Goal: Task Accomplishment & Management: Complete application form

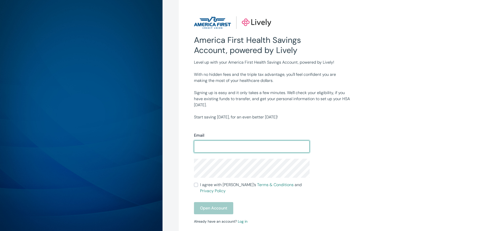
click at [218, 148] on input "Email" at bounding box center [252, 146] width 116 height 10
type input "derenandcandace@gmail.com"
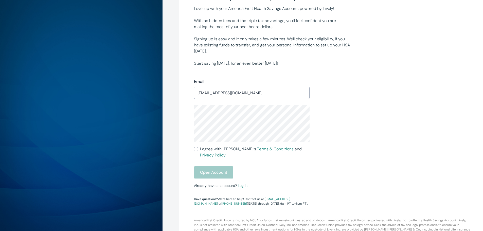
scroll to position [59, 0]
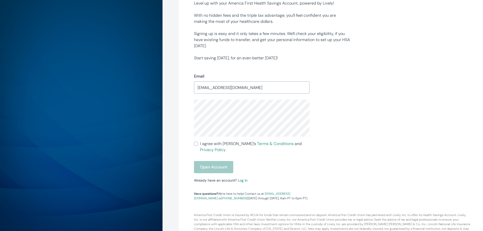
click at [197, 145] on input "I agree with Lively’s Terms & Conditions and Privacy Policy" at bounding box center [196, 144] width 4 height 4
checkbox input "true"
click at [213, 161] on button "Open Account" at bounding box center [213, 167] width 39 height 12
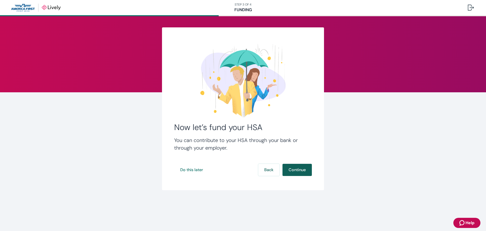
click at [297, 172] on button "Continue" at bounding box center [297, 170] width 29 height 12
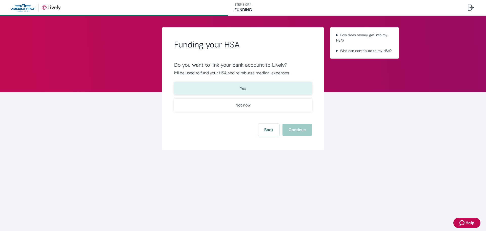
click at [250, 92] on button "Yes" at bounding box center [243, 88] width 138 height 13
click at [293, 132] on button "Continue" at bounding box center [297, 130] width 29 height 12
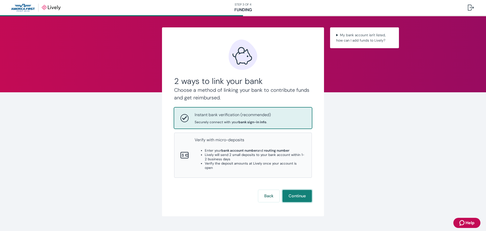
click at [295, 190] on button "Continue" at bounding box center [297, 196] width 29 height 12
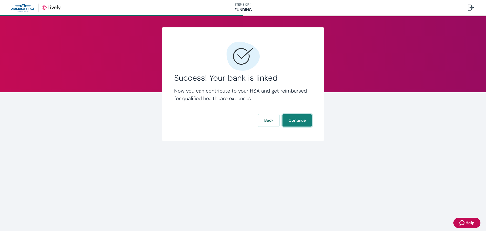
click at [300, 120] on button "Continue" at bounding box center [297, 120] width 29 height 12
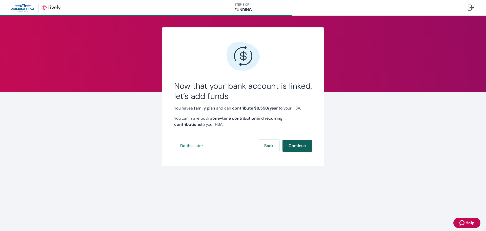
click at [295, 144] on button "Continue" at bounding box center [297, 146] width 29 height 12
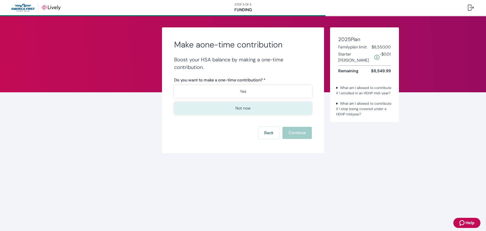
click at [241, 108] on p "Not now" at bounding box center [243, 108] width 15 height 6
click at [303, 135] on button "Continue" at bounding box center [297, 133] width 29 height 12
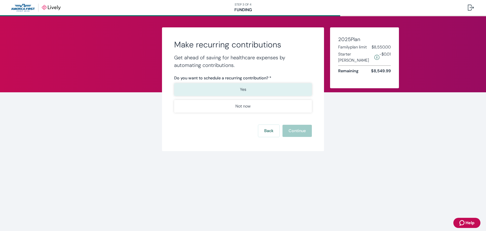
click at [246, 91] on button "Yes" at bounding box center [243, 89] width 138 height 13
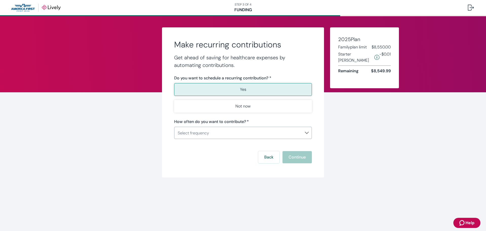
click at [308, 132] on body "STEP 3 OF 4 Funding Make recurring contributions Get ahead of saving for health…" at bounding box center [243, 115] width 486 height 231
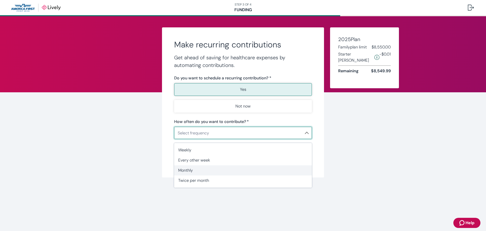
click at [215, 167] on li "Monthly" at bounding box center [243, 170] width 138 height 10
type input "Monthly"
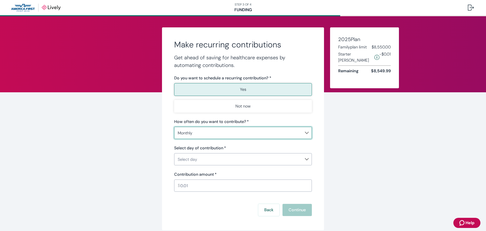
click at [306, 159] on body "STEP 3 OF 4 Funding Make recurring contributions Get ahead of saving for health…" at bounding box center [243, 115] width 486 height 231
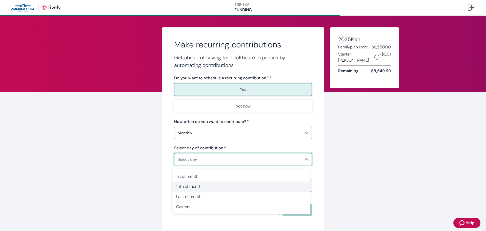
click at [201, 188] on span "15th of month" at bounding box center [241, 186] width 130 height 6
type input "Monthly15th"
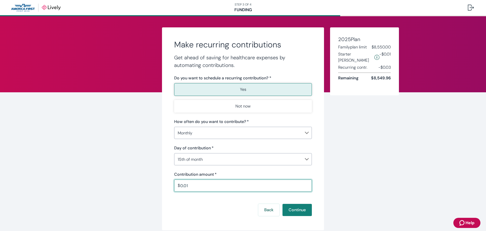
click at [206, 186] on input "0.01" at bounding box center [246, 185] width 132 height 10
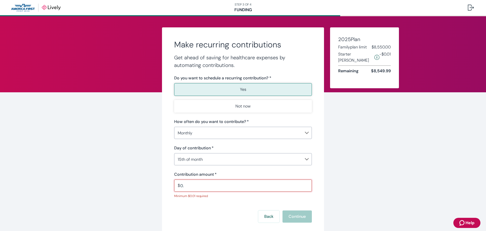
type input "0"
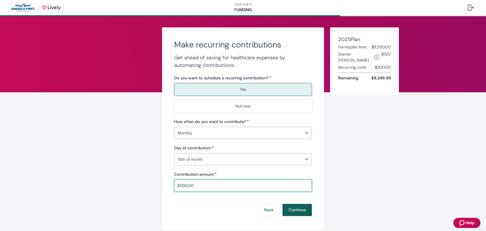
type input "100.00"
click at [298, 212] on button "Continue" at bounding box center [297, 210] width 29 height 12
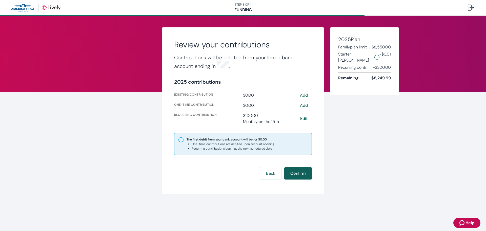
click at [303, 175] on button "Confirm" at bounding box center [298, 173] width 28 height 12
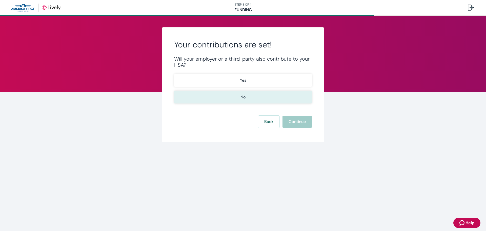
click at [240, 95] on button "No" at bounding box center [243, 97] width 138 height 13
click at [295, 121] on button "Continue" at bounding box center [297, 122] width 29 height 12
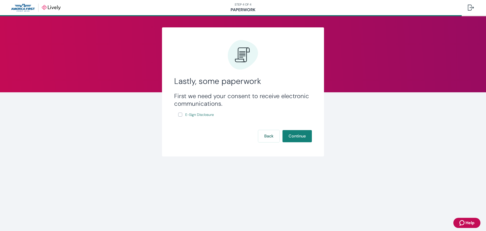
click at [178, 113] on input "E-Sign Disclosure" at bounding box center [180, 114] width 4 height 4
checkbox input "true"
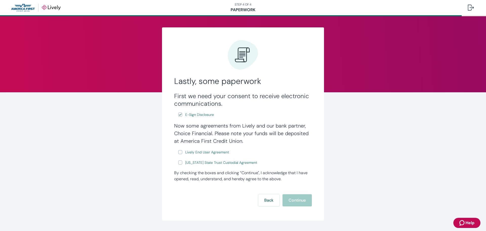
click at [178, 152] on input "Lively End User Agreement" at bounding box center [180, 152] width 4 height 4
checkbox input "true"
click at [180, 162] on input "[US_STATE] State Trust Custodial Agreement" at bounding box center [180, 162] width 4 height 4
checkbox input "true"
click at [292, 197] on button "Continue" at bounding box center [297, 200] width 29 height 12
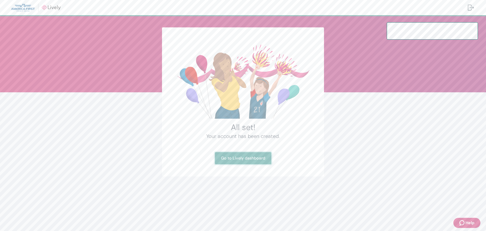
click at [246, 159] on link "Go to Lively dashboard" at bounding box center [243, 158] width 56 height 12
